Goal: Transaction & Acquisition: Purchase product/service

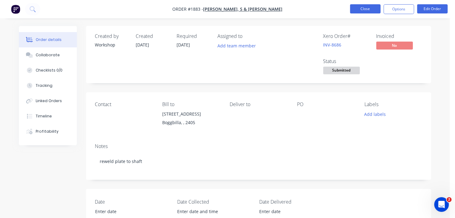
click at [357, 8] on button "Close" at bounding box center [365, 8] width 31 height 9
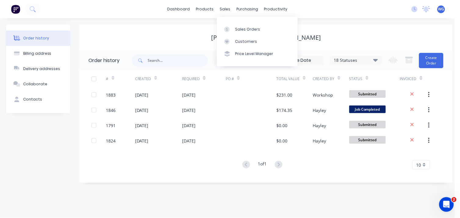
drag, startPoint x: 222, startPoint y: 11, endPoint x: 227, endPoint y: 18, distance: 8.3
click at [224, 14] on div "dashboard products sales purchasing productivity dashboard products Product Cat…" at bounding box center [227, 9] width 455 height 18
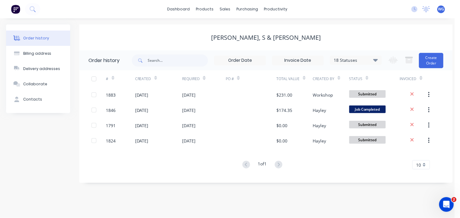
drag, startPoint x: 227, startPoint y: 18, endPoint x: 207, endPoint y: 27, distance: 22.1
click at [207, 27] on div "[PERSON_NAME], S & [PERSON_NAME]" at bounding box center [266, 37] width 374 height 26
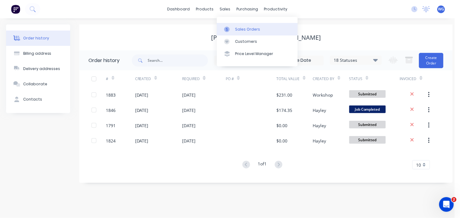
click at [238, 27] on div "Sales Orders" at bounding box center [247, 29] width 25 height 5
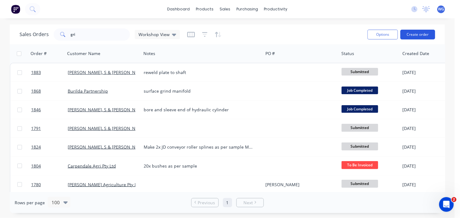
click at [417, 34] on button "Create order" at bounding box center [418, 35] width 35 height 10
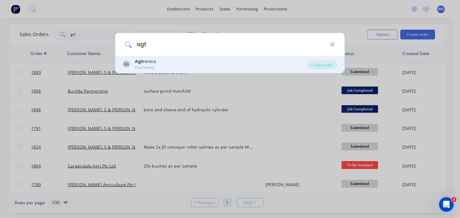
type input "agt"
click at [154, 66] on div "Customer" at bounding box center [145, 67] width 21 height 5
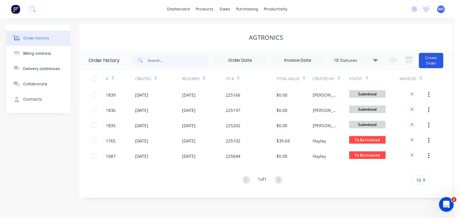
click at [433, 56] on button "Create Order" at bounding box center [431, 60] width 24 height 15
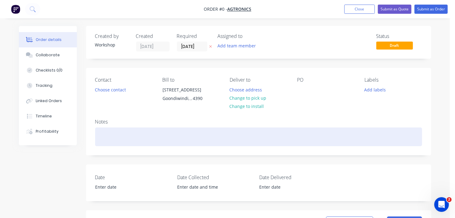
click at [129, 132] on div at bounding box center [258, 136] width 327 height 19
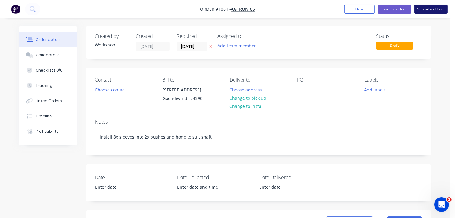
click at [425, 10] on button "Submit as Order" at bounding box center [431, 9] width 33 height 9
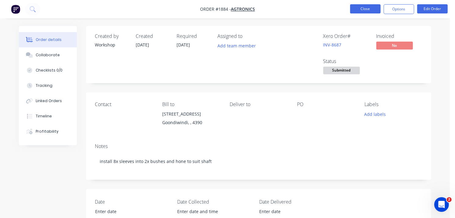
click at [373, 11] on button "Close" at bounding box center [365, 8] width 31 height 9
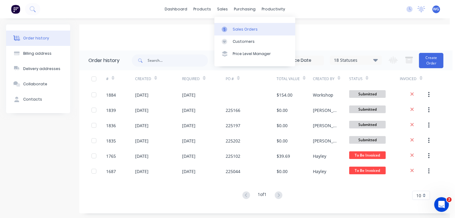
click at [234, 28] on div "Sales Orders" at bounding box center [245, 29] width 25 height 5
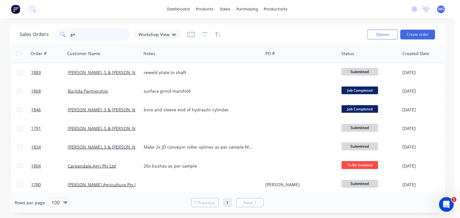
click at [82, 36] on input "gri" at bounding box center [101, 34] width 60 height 12
type input "g"
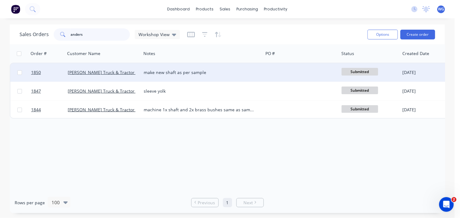
type input "anders"
click at [135, 71] on div "[PERSON_NAME] Truck & Tractor Pty Ltd" at bounding box center [103, 72] width 71 height 6
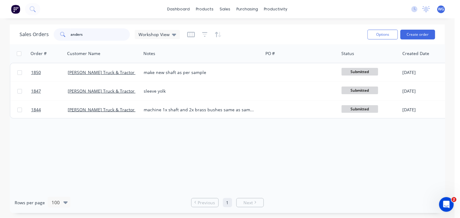
drag, startPoint x: 89, startPoint y: 36, endPoint x: 24, endPoint y: 37, distance: 64.7
click at [24, 37] on div "Sales Orders anders Workshop View" at bounding box center [100, 34] width 161 height 12
click at [411, 38] on button "Create order" at bounding box center [418, 35] width 35 height 10
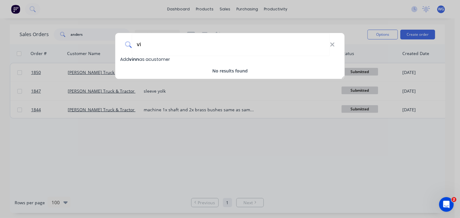
type input "v"
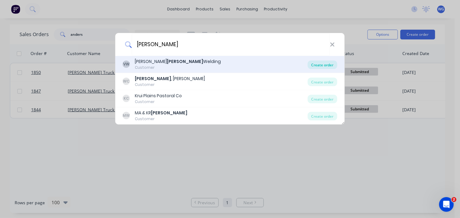
type input "[PERSON_NAME]"
click at [321, 62] on div "Create order" at bounding box center [323, 64] width 30 height 9
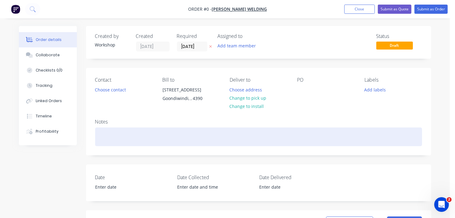
click at [100, 128] on div at bounding box center [258, 136] width 327 height 19
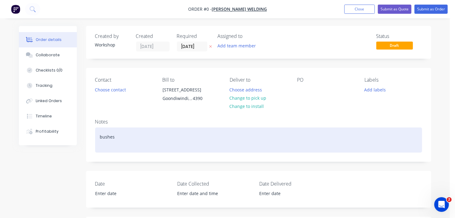
click at [129, 138] on div "bushes" at bounding box center [258, 139] width 327 height 25
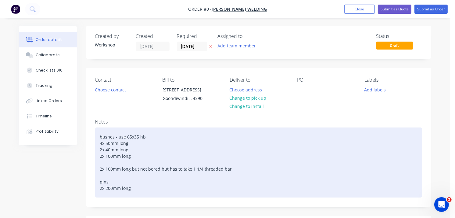
click at [113, 181] on div "bushes - use 65x35 hb 4x 50mm long 2x 40mm long 2x 100mm long 2x 100mm long but…" at bounding box center [258, 162] width 327 height 70
click at [137, 187] on div "bushes - use 65x35 hb 4x 50mm long 2x 40mm long 2x 100mm long 2x 100mm long but…" at bounding box center [258, 162] width 327 height 70
click at [99, 133] on div "bushes - use 65x35 hb 4x 50mm long 2x 40mm long 2x 100mm long 2x 100mm long but…" at bounding box center [258, 162] width 327 height 70
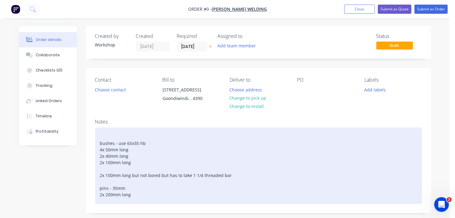
click at [107, 132] on div "bushes - use 65x35 hb 4x 50mm long 2x 40mm long 2x 100mm long 2x 100mm long but…" at bounding box center [258, 165] width 327 height 76
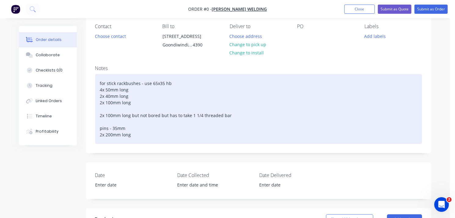
scroll to position [68, 0]
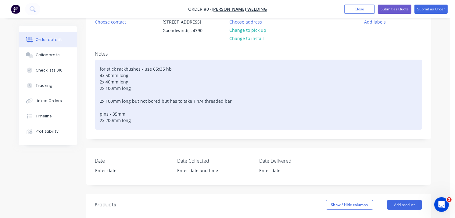
click at [143, 129] on div "for stick rack bushes - use 65x35 hb 4x 50mm long 2x 40mm long 2x 100mm long 2x…" at bounding box center [258, 95] width 327 height 70
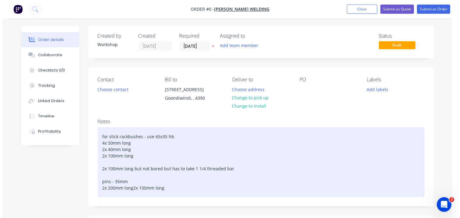
scroll to position [0, 0]
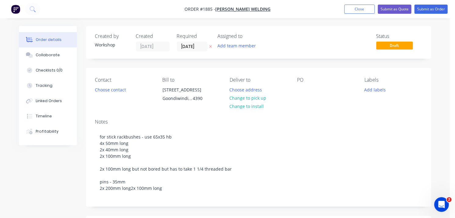
click at [15, 11] on img "button" at bounding box center [15, 9] width 9 height 9
